Goal: Information Seeking & Learning: Understand process/instructions

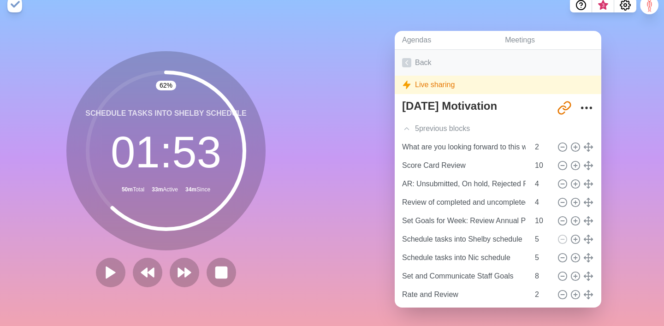
click at [419, 63] on link "Back" at bounding box center [498, 63] width 207 height 26
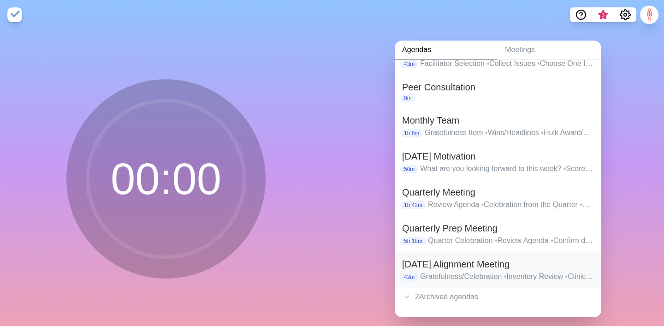
scroll to position [80, 0]
click at [429, 270] on h2 "[DATE] Alignment Meeting" at bounding box center [498, 264] width 192 height 14
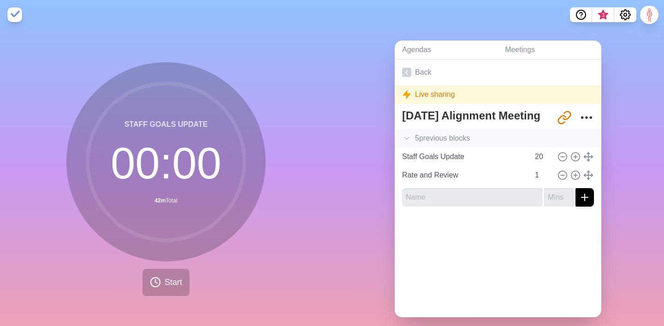
click at [412, 132] on div "5 previous block s" at bounding box center [498, 138] width 207 height 18
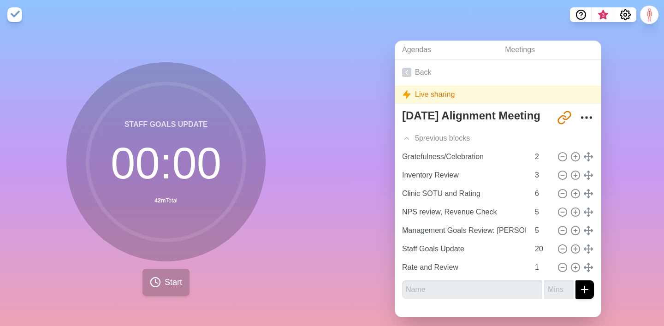
click at [180, 279] on span "Start" at bounding box center [174, 282] width 18 height 12
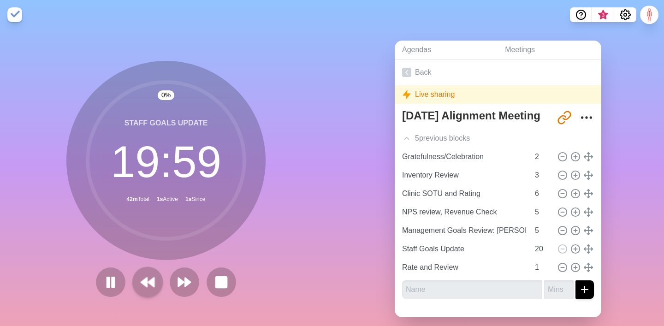
click at [150, 291] on button at bounding box center [147, 282] width 31 height 31
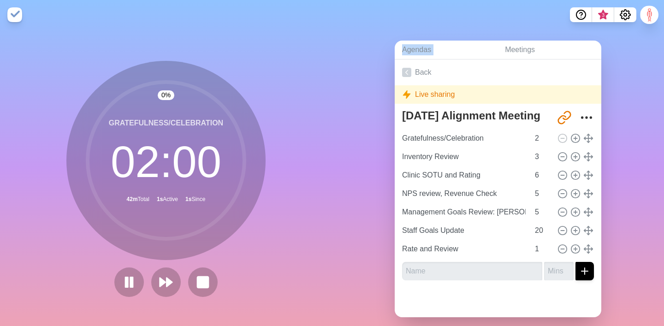
click at [150, 291] on div at bounding box center [166, 282] width 111 height 30
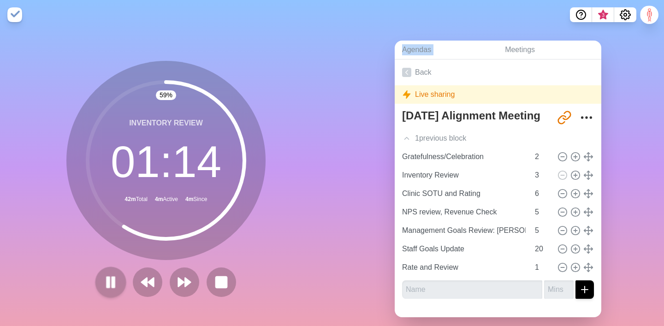
click at [116, 280] on icon at bounding box center [111, 282] width 16 height 16
click at [193, 282] on button at bounding box center [184, 282] width 31 height 31
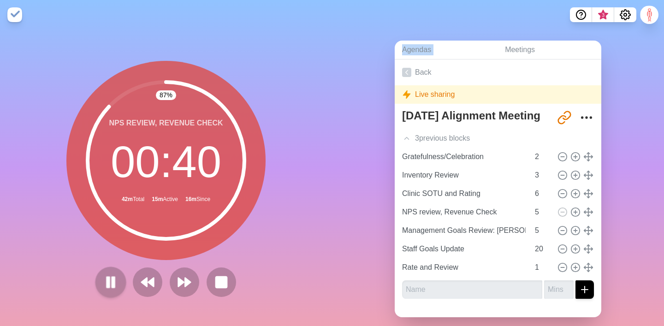
click at [108, 286] on rect at bounding box center [108, 282] width 3 height 10
click at [184, 285] on icon at bounding box center [185, 282] width 16 height 16
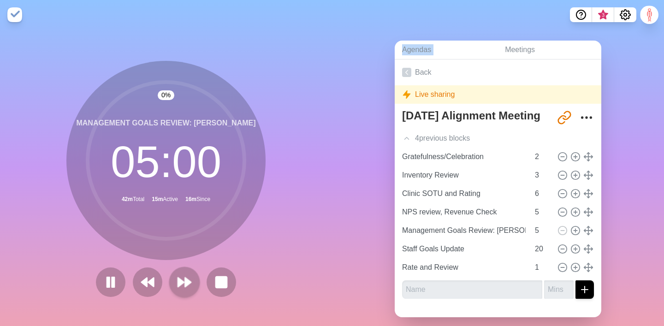
click at [184, 285] on icon at bounding box center [185, 282] width 16 height 16
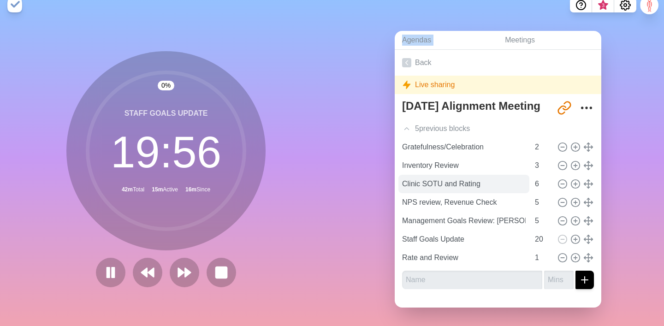
scroll to position [10, 0]
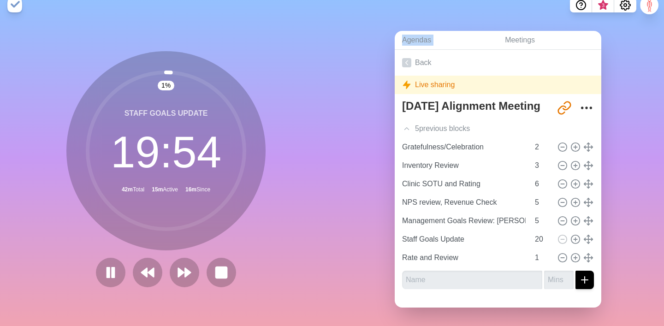
click at [454, 22] on div "Agendas Meetings Back Live sharing [DATE] Alignment Meeting [URL][DOMAIN_NAME] …" at bounding box center [498, 173] width 332 height 306
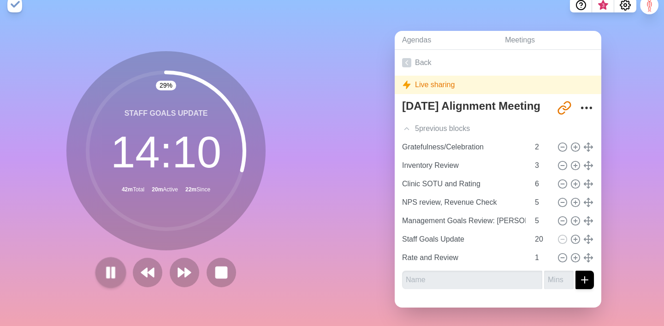
click at [117, 273] on icon at bounding box center [111, 273] width 16 height 16
